Goal: Task Accomplishment & Management: Use online tool/utility

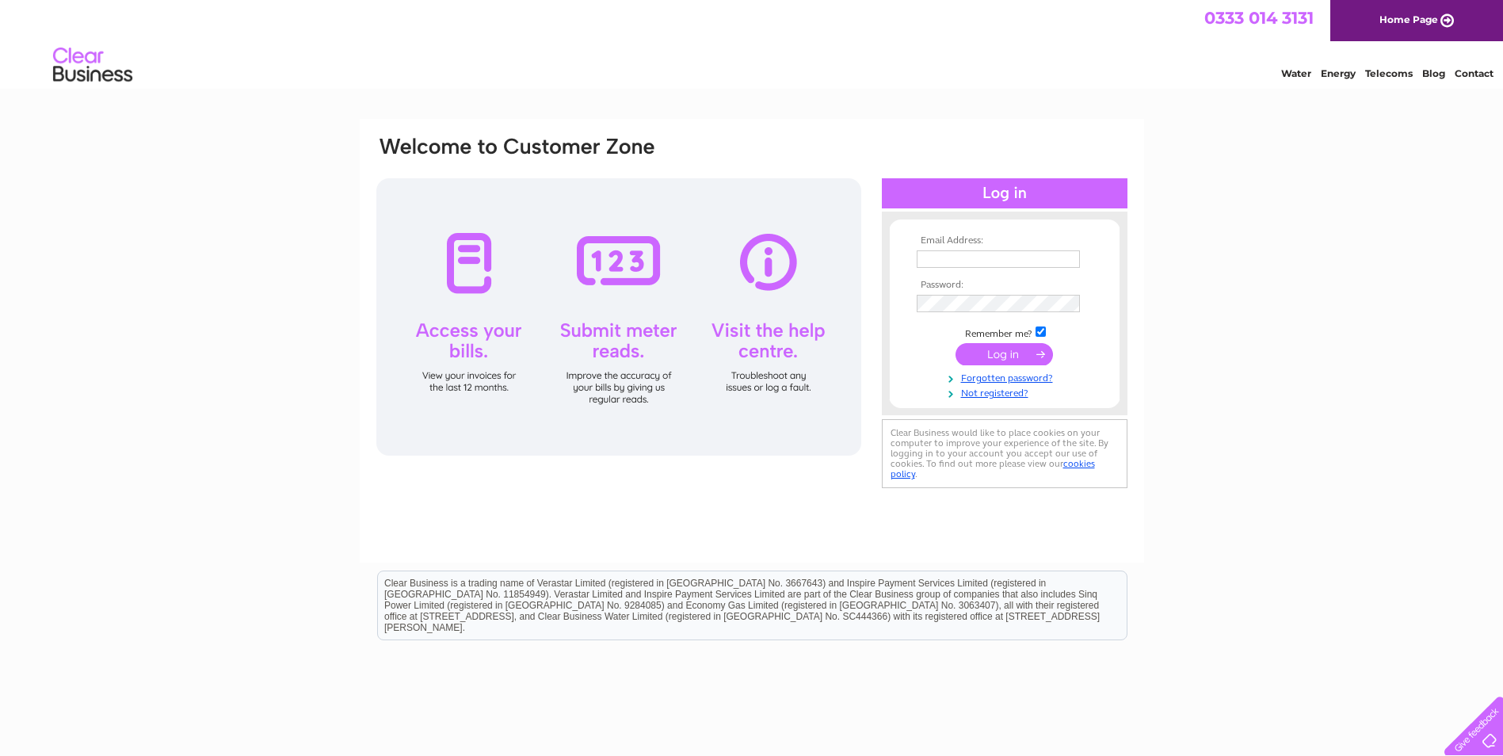
type input "accounts@merson-signs.com"
click at [1017, 352] on input "submit" at bounding box center [1004, 354] width 97 height 22
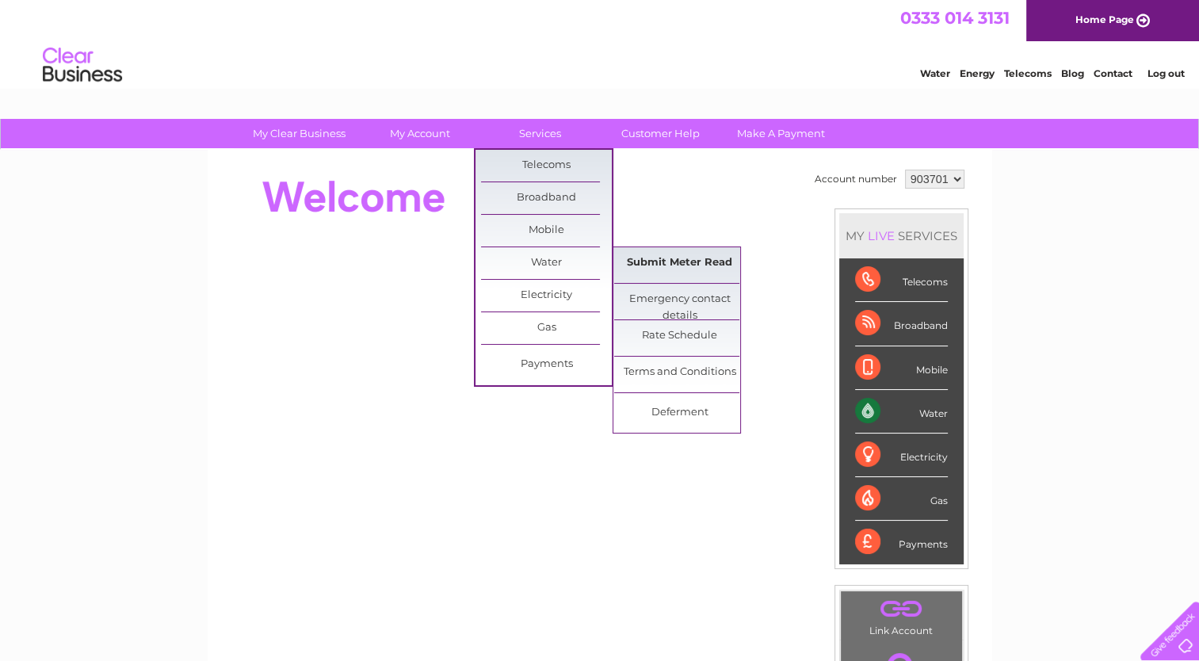
click at [710, 261] on link "Submit Meter Read" at bounding box center [679, 263] width 131 height 32
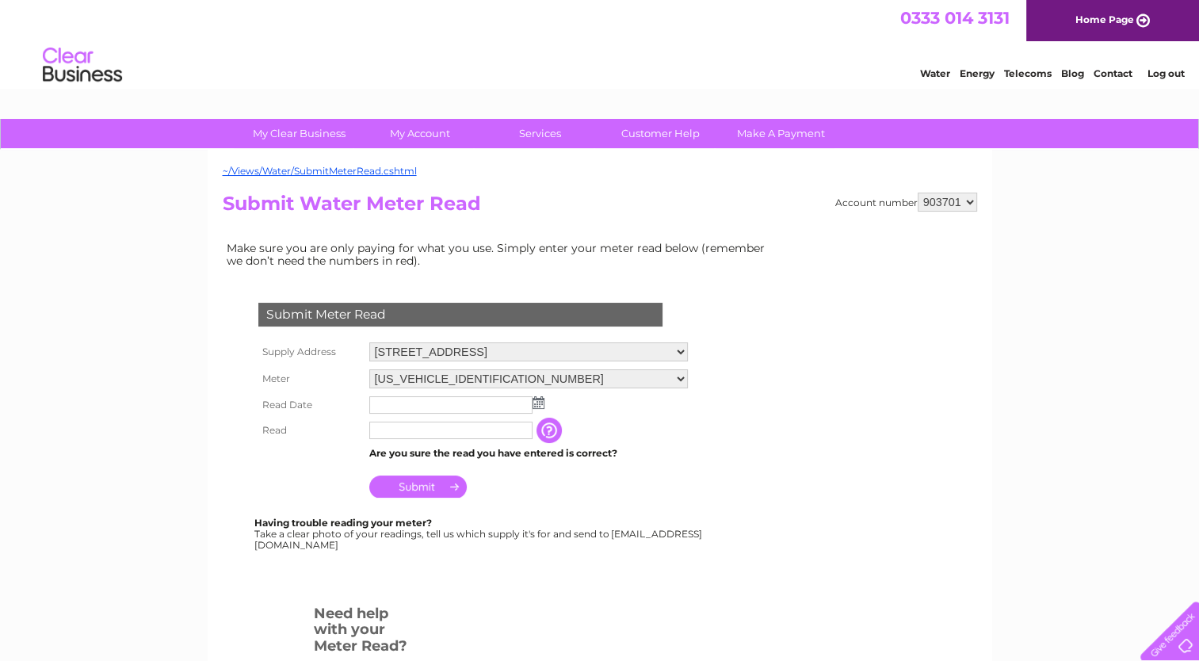
click at [422, 347] on select "[STREET_ADDRESS] [STREET_ADDRESS]" at bounding box center [528, 351] width 319 height 19
select select "546311"
click at [369, 342] on select "[STREET_ADDRESS] [STREET_ADDRESS]" at bounding box center [528, 352] width 319 height 21
click at [542, 406] on img at bounding box center [538, 404] width 12 height 13
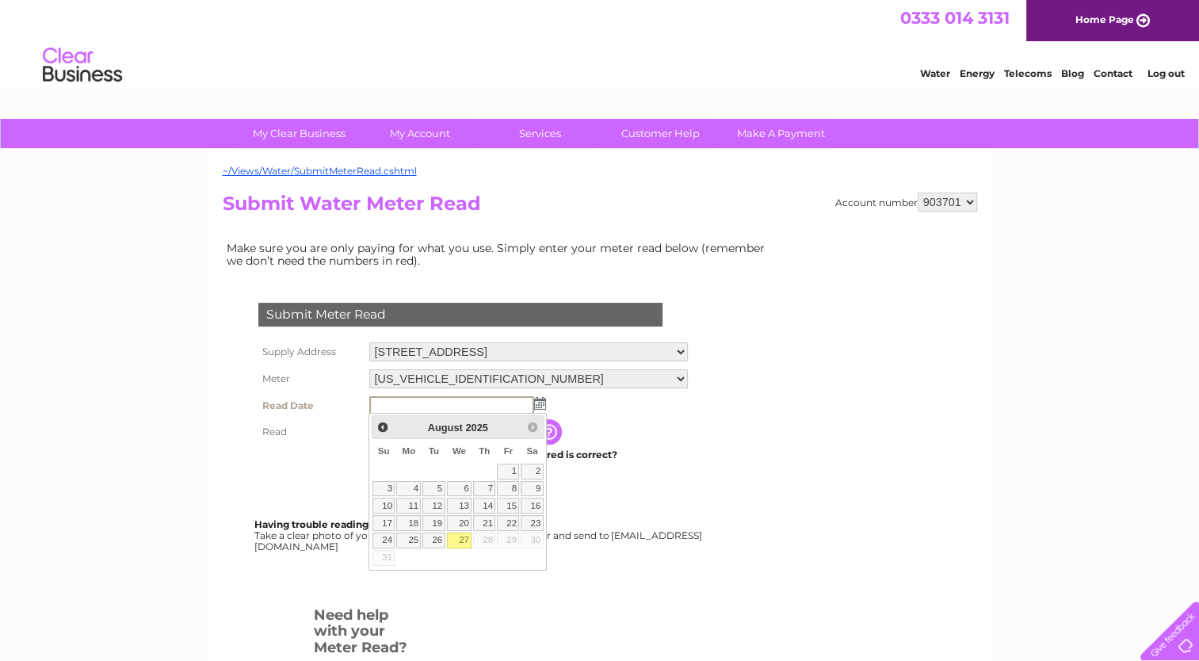
click at [464, 536] on link "27" at bounding box center [459, 540] width 25 height 16
type input "2025/08/27"
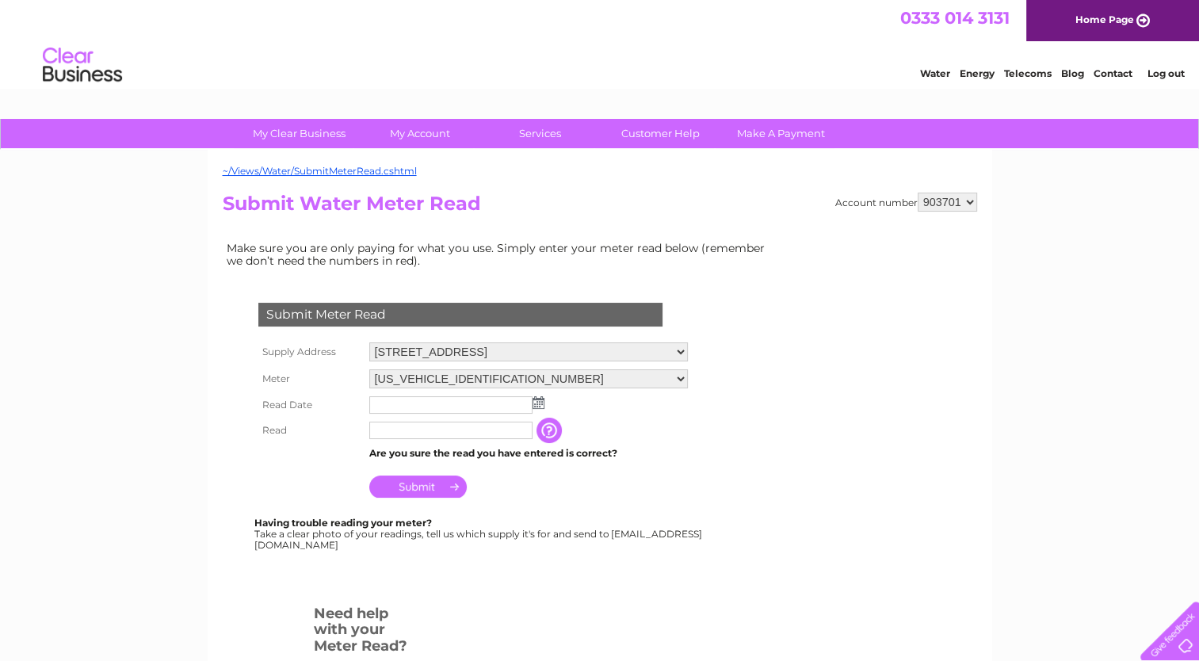
click at [539, 403] on img at bounding box center [538, 402] width 12 height 13
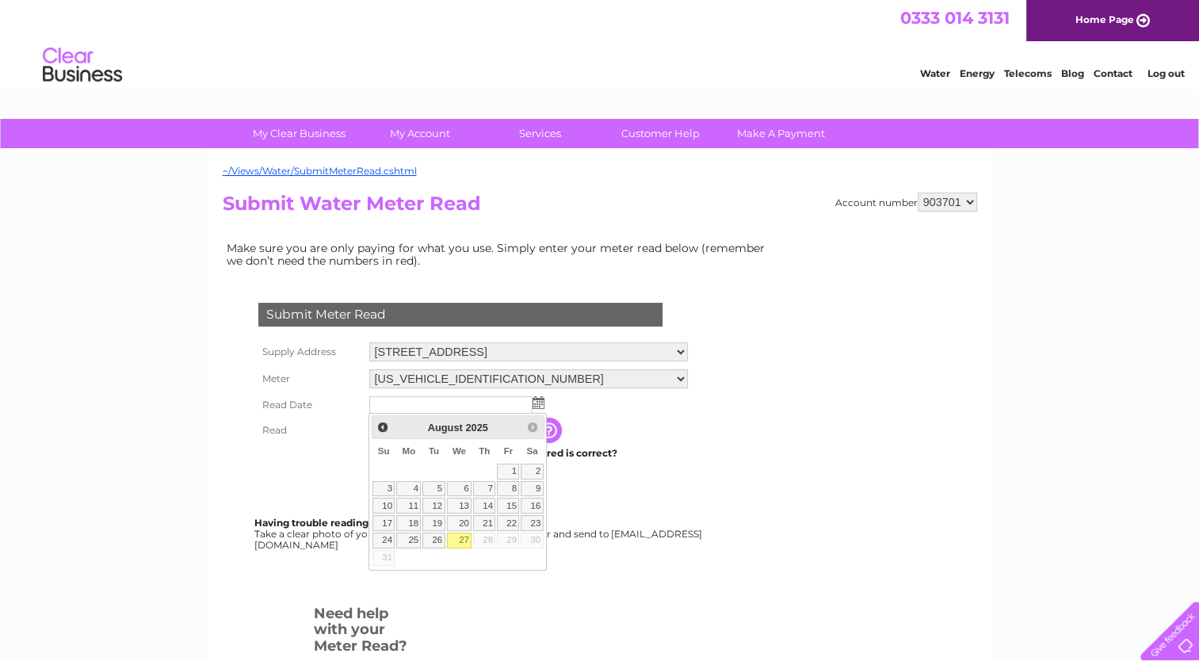
click at [463, 535] on link "27" at bounding box center [459, 540] width 25 height 16
type input "[DATE]"
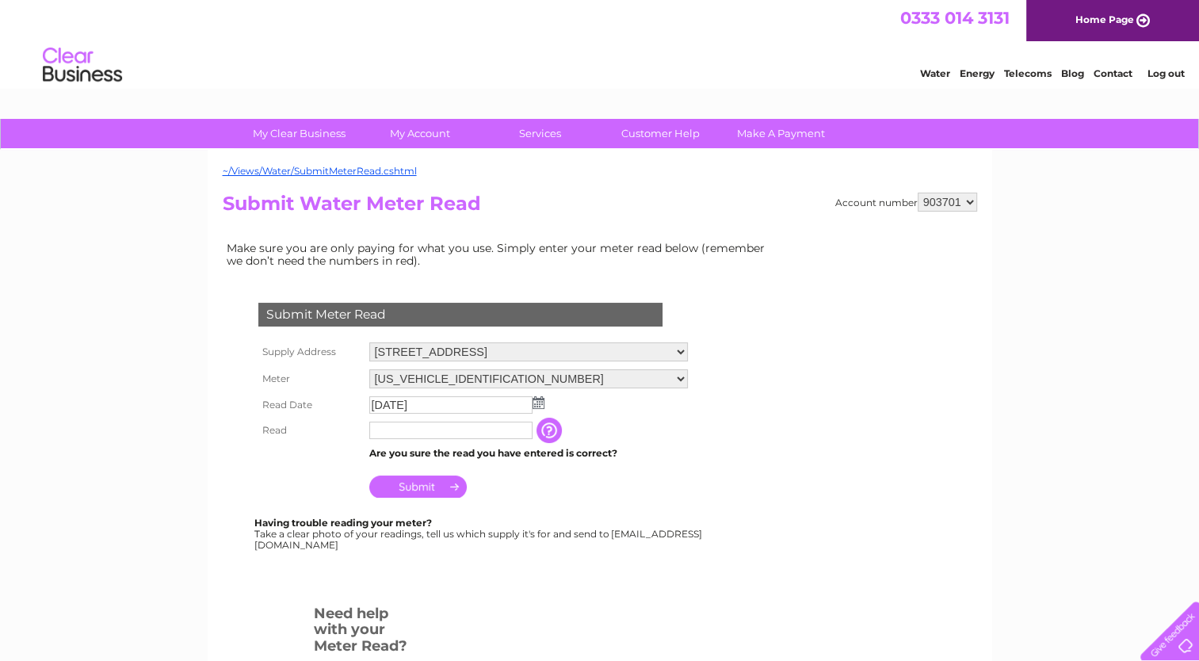
click at [421, 428] on input "text" at bounding box center [450, 430] width 163 height 17
click at [498, 432] on input "text" at bounding box center [451, 431] width 165 height 19
type input "1098"
click at [400, 483] on input "Submit" at bounding box center [417, 486] width 97 height 22
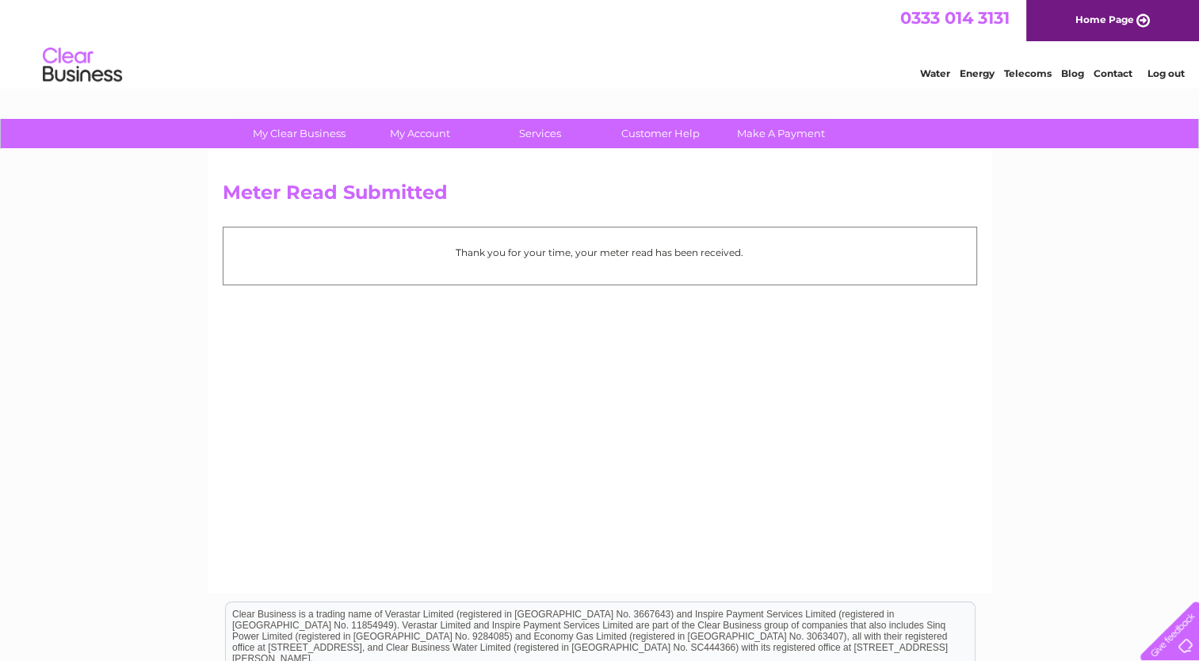
click at [739, 391] on div "Meter Read Submitted Thank you for your time, your meter read has been received." at bounding box center [600, 372] width 784 height 444
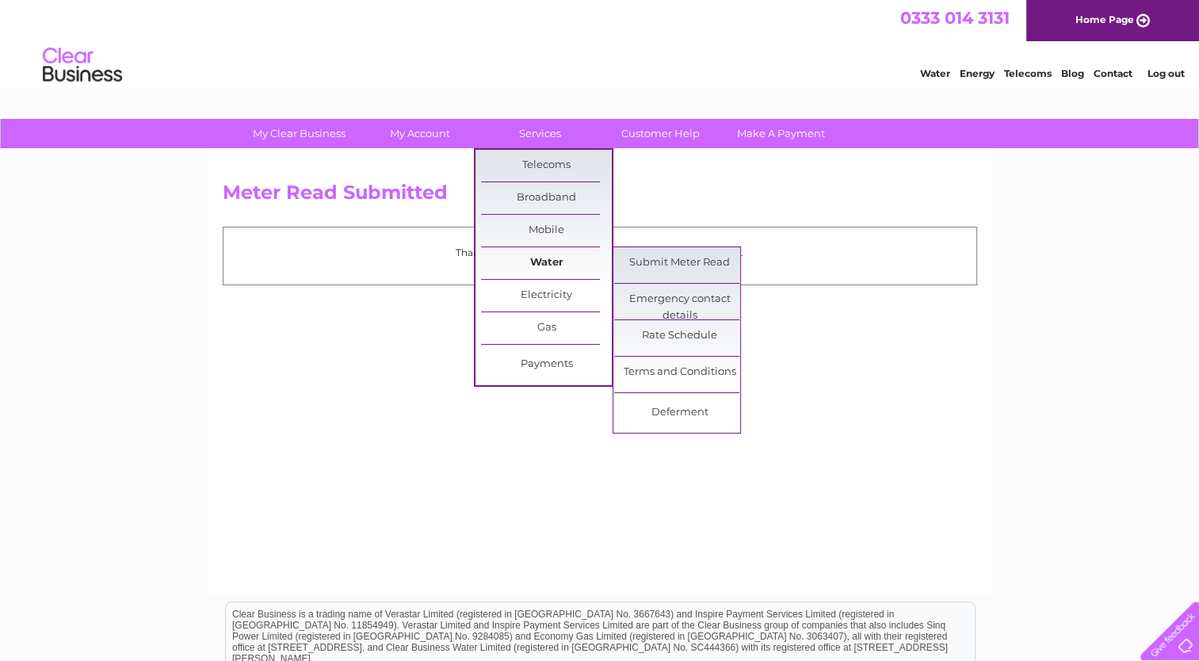
click at [566, 263] on link "Water" at bounding box center [546, 263] width 131 height 32
click at [648, 261] on link "Submit Meter Read" at bounding box center [679, 263] width 131 height 32
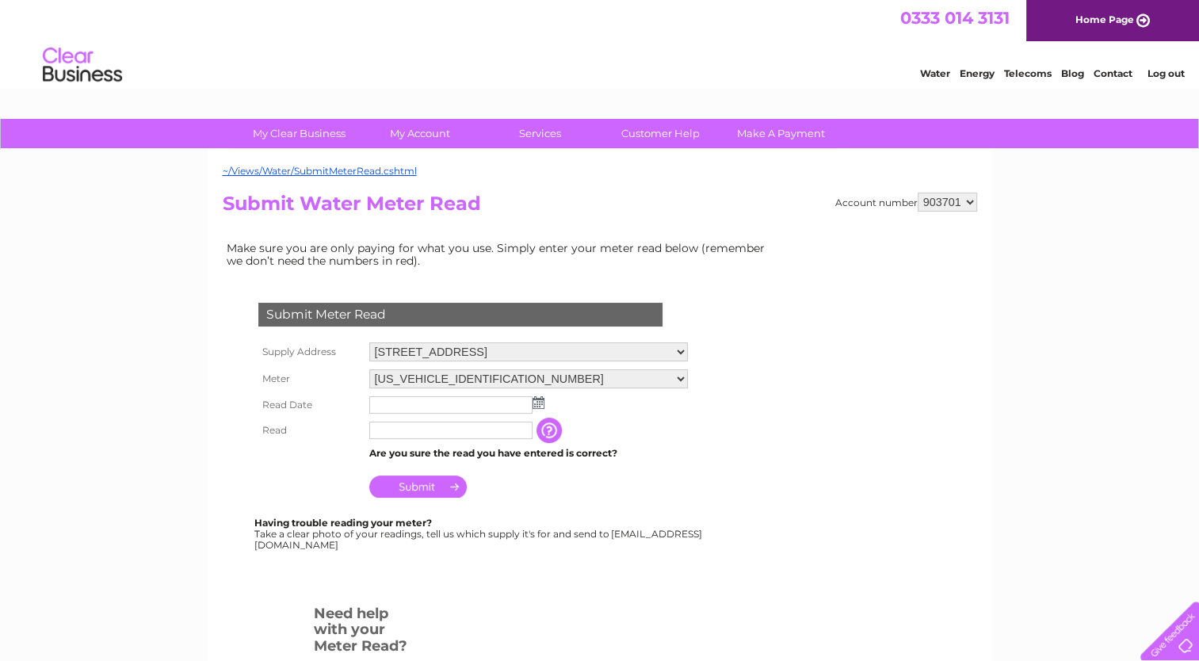
click at [533, 405] on img at bounding box center [538, 402] width 12 height 13
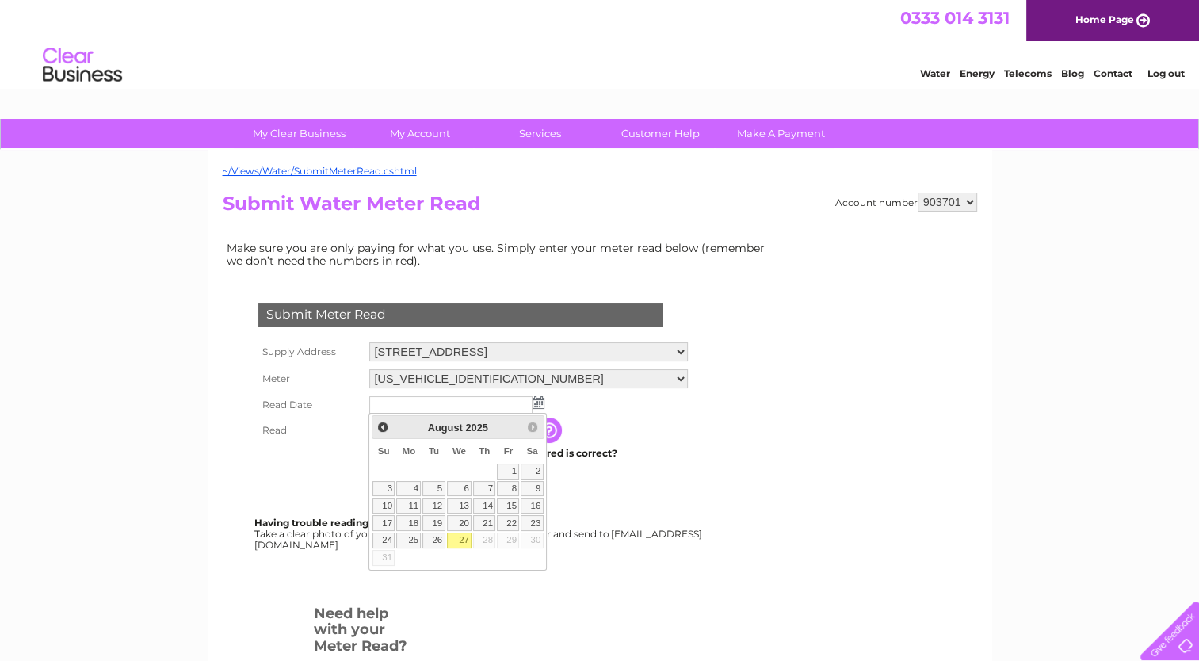
click at [467, 540] on link "27" at bounding box center [459, 540] width 25 height 16
type input "2025/08/27"
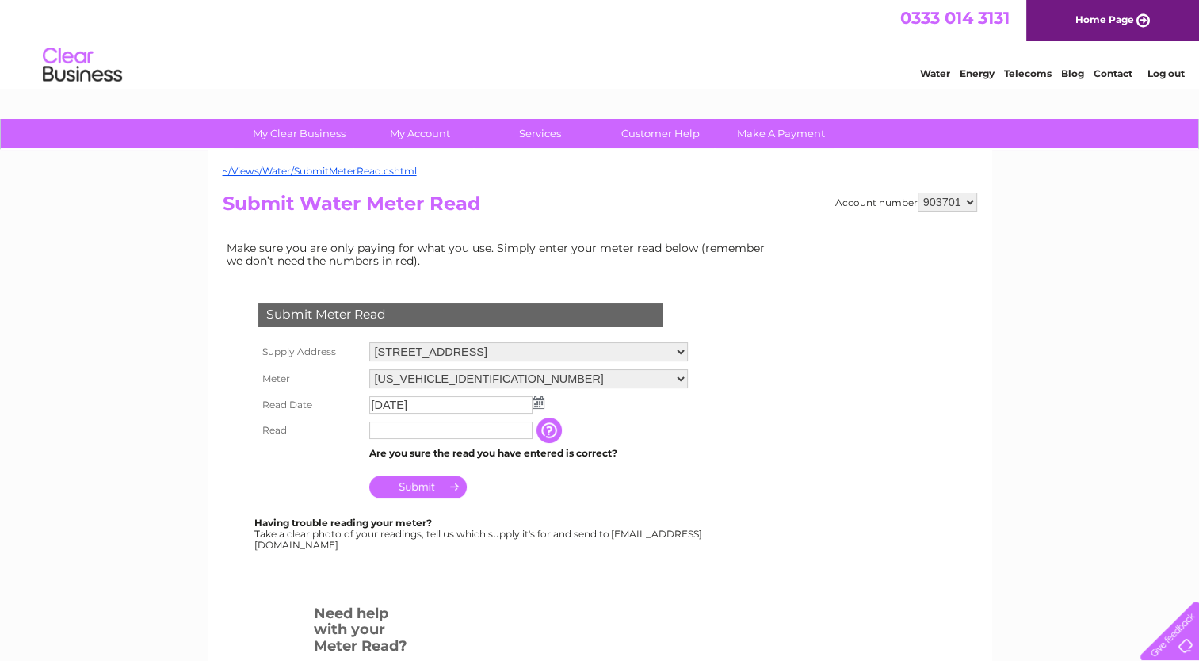
click at [431, 429] on input "text" at bounding box center [450, 430] width 163 height 17
type input "9728"
click at [387, 490] on input "Submit" at bounding box center [417, 486] width 97 height 22
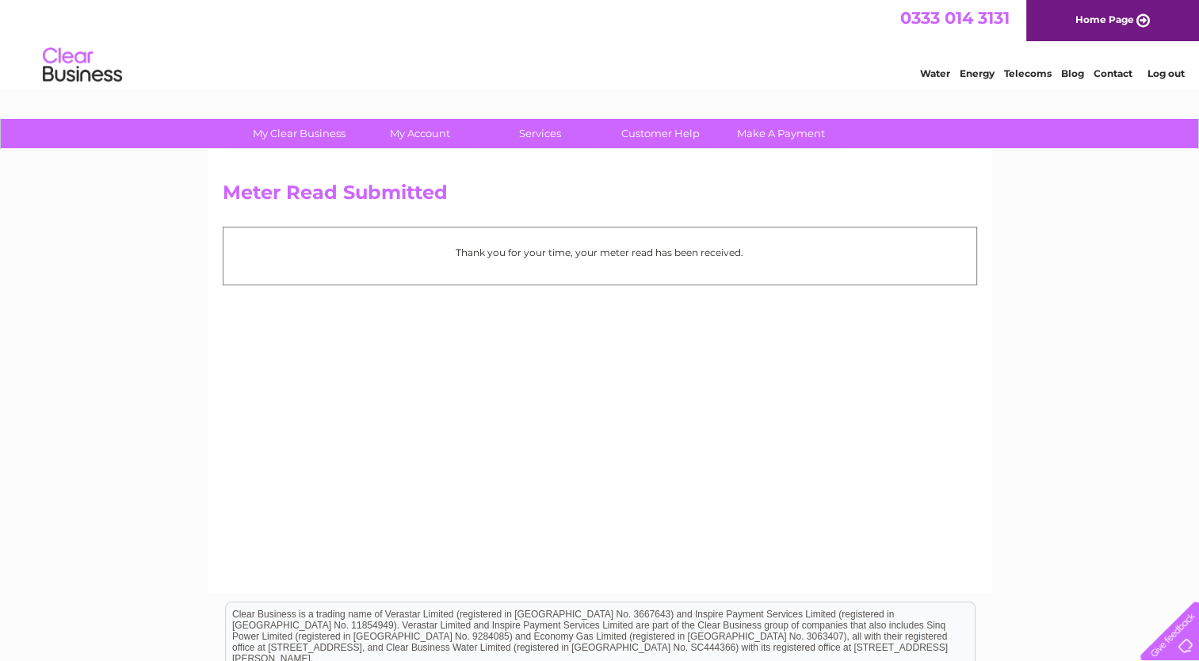
click at [896, 496] on div "Meter Read Submitted Thank you for your time, your meter read has been received." at bounding box center [600, 372] width 784 height 444
